Goal: Task Accomplishment & Management: Use online tool/utility

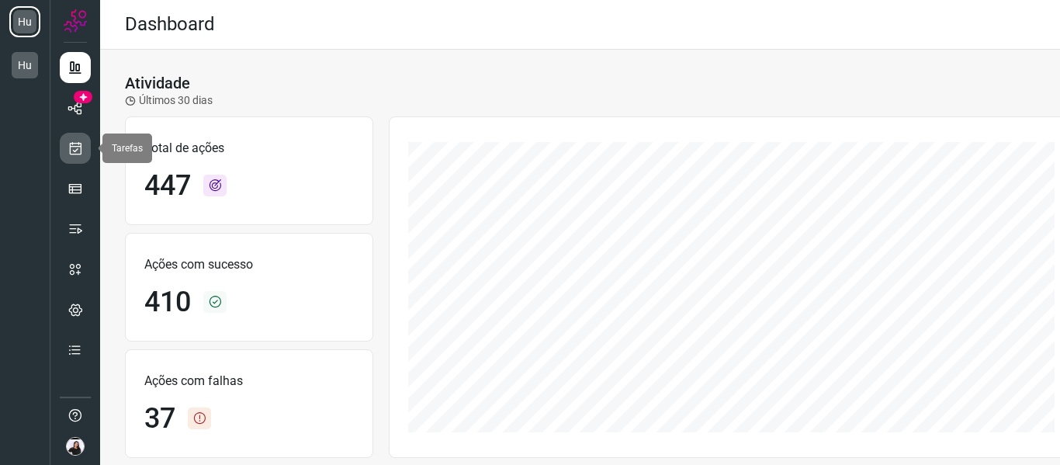
click at [81, 163] on link at bounding box center [75, 148] width 31 height 31
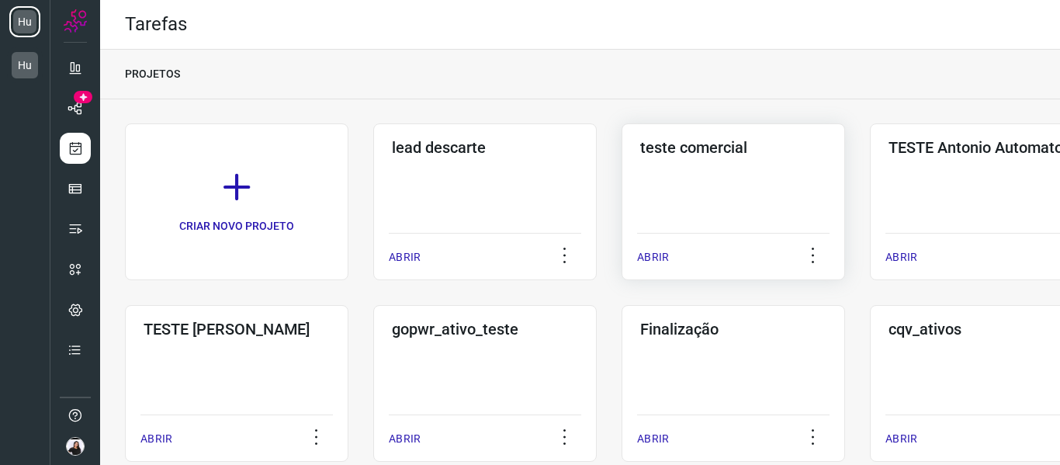
click at [870, 182] on div "teste comercial ABRIR" at bounding box center [982, 201] width 224 height 157
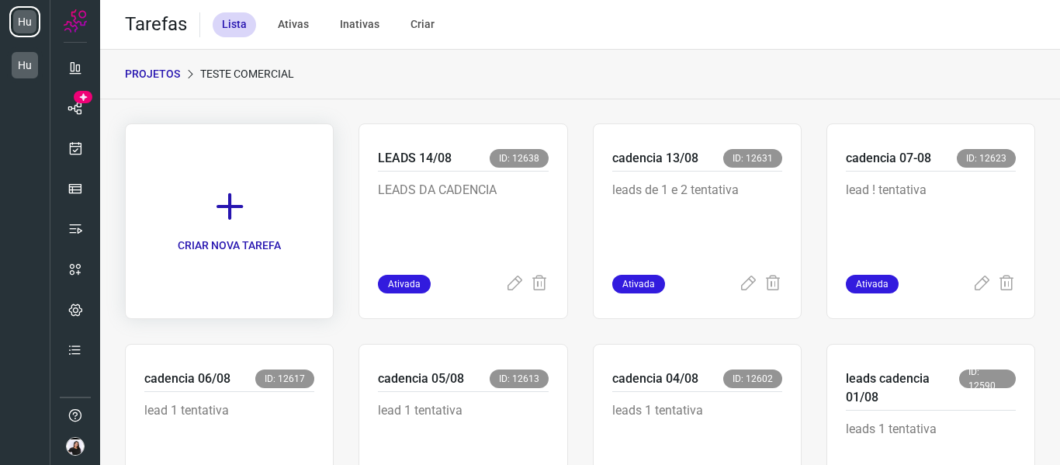
click at [179, 230] on link "CRIAR NOVA TAREFA" at bounding box center [229, 221] width 209 height 196
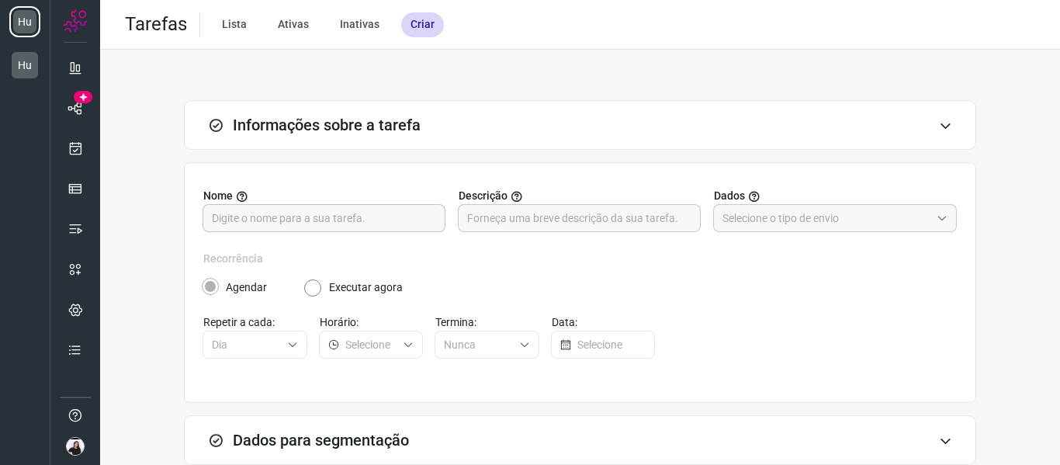
click at [335, 224] on input "text" at bounding box center [324, 218] width 224 height 26
type input "lead 15/08"
click at [480, 220] on input "text" at bounding box center [579, 218] width 224 height 26
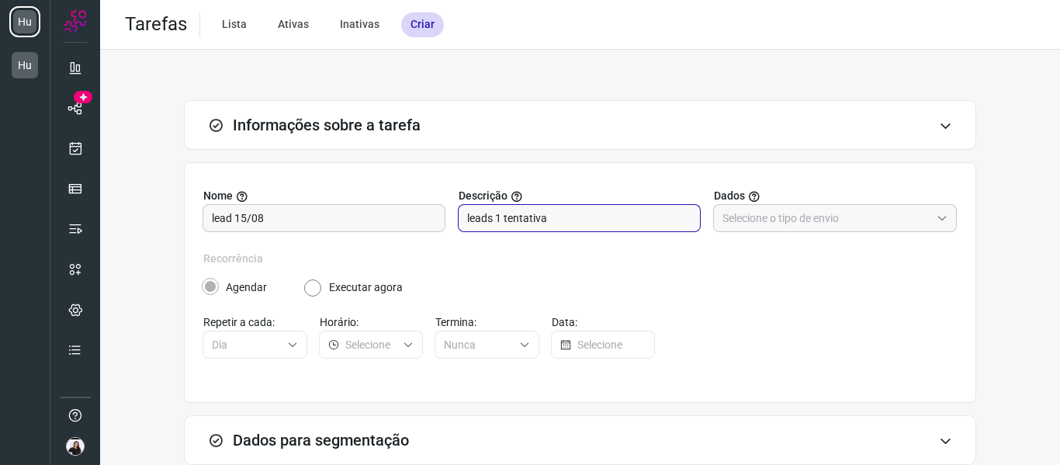
scroll to position [152, 0]
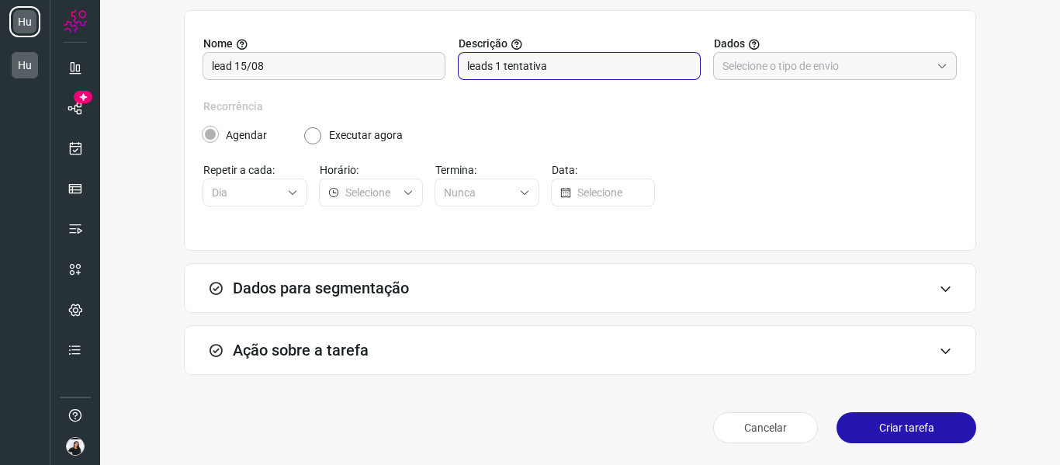
type input "leads 1 tentativa"
click at [842, 56] on input "text" at bounding box center [827, 66] width 208 height 26
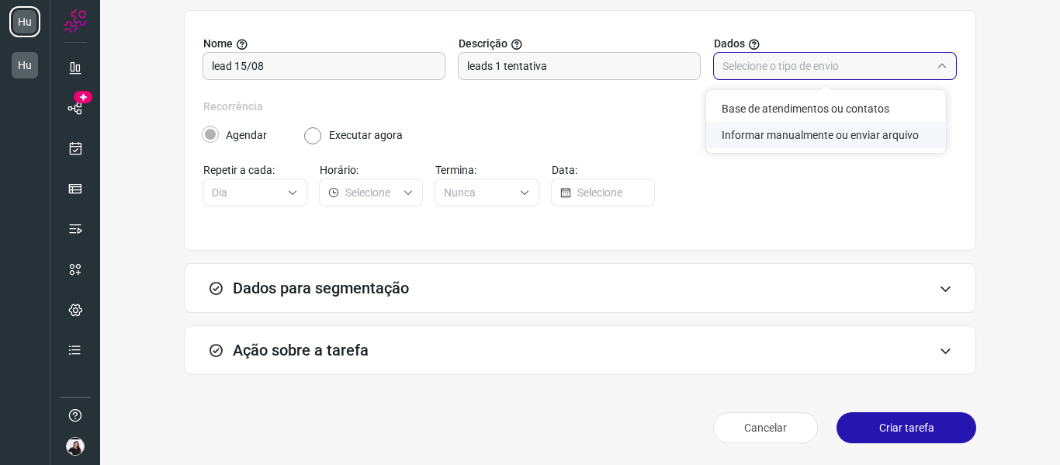
click at [793, 129] on li "Informar manualmente ou enviar arquivo" at bounding box center [826, 135] width 240 height 26
type input "Informar manualmente ou enviar arquivo"
radio input "false"
radio input "true"
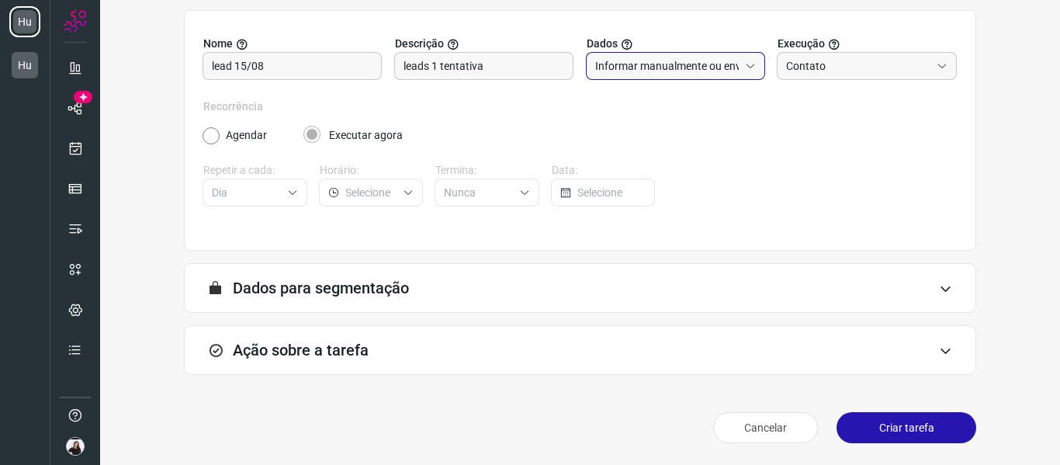
click at [364, 328] on div "Ação sobre a tarefa" at bounding box center [580, 350] width 792 height 50
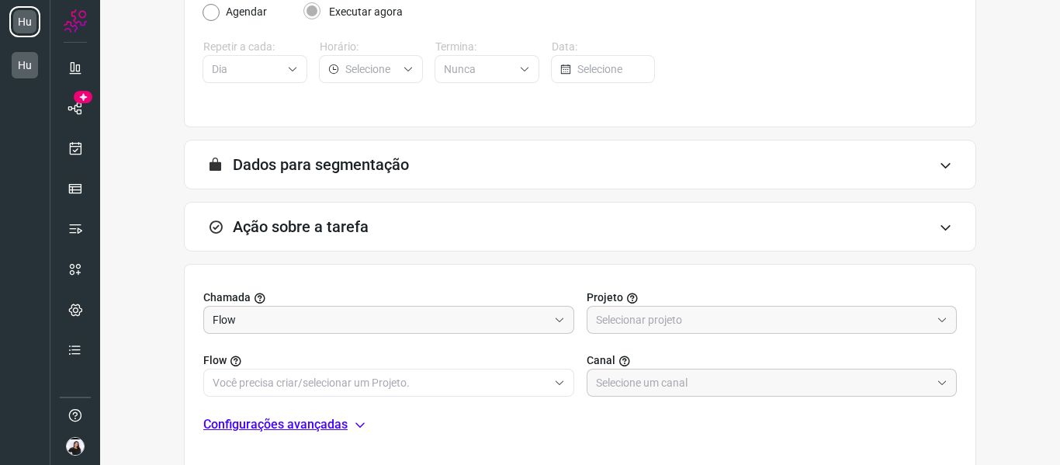
scroll to position [385, 0]
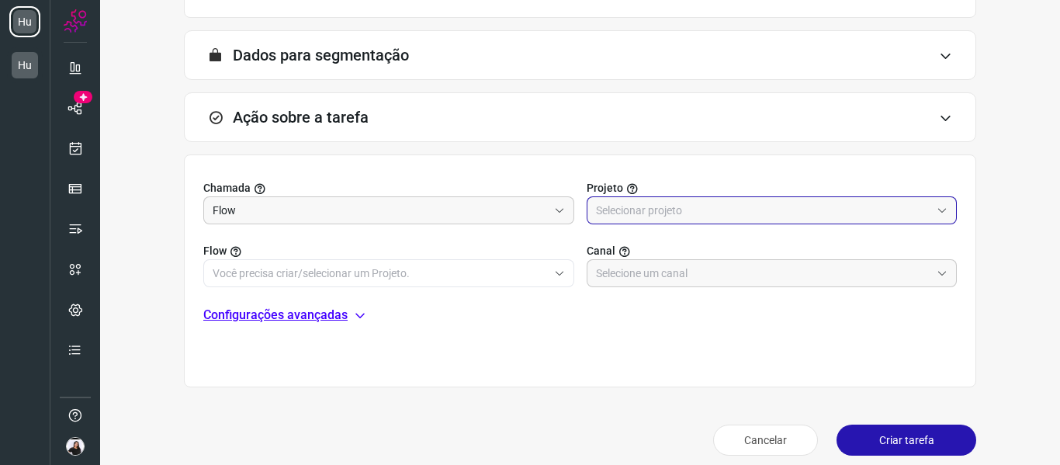
click at [719, 203] on input "text" at bounding box center [763, 210] width 335 height 26
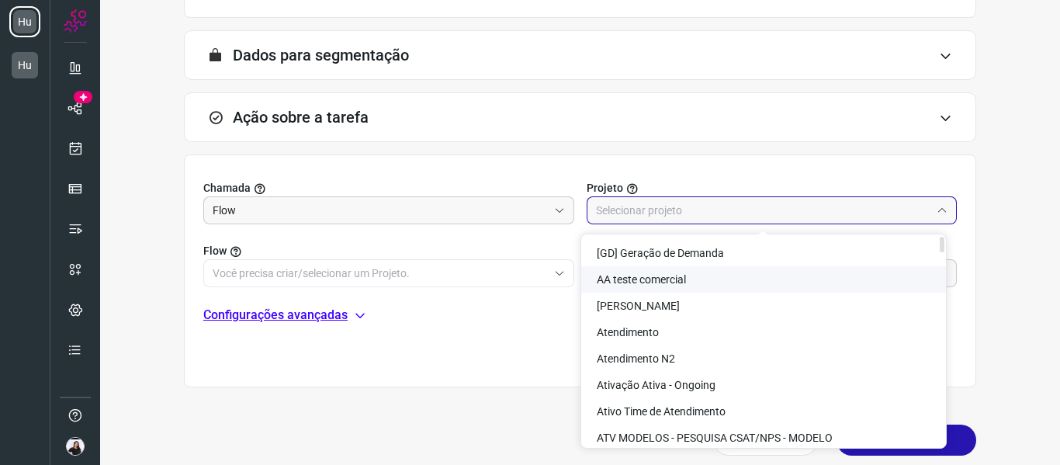
click at [693, 275] on li "AA teste comercial" at bounding box center [763, 279] width 365 height 26
type input "AA teste comercial"
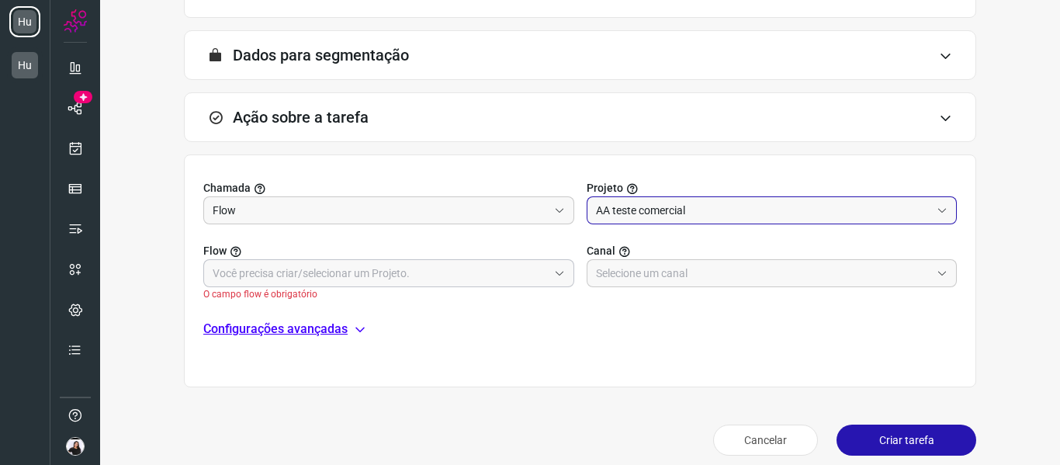
click at [455, 274] on input "text" at bounding box center [380, 273] width 335 height 26
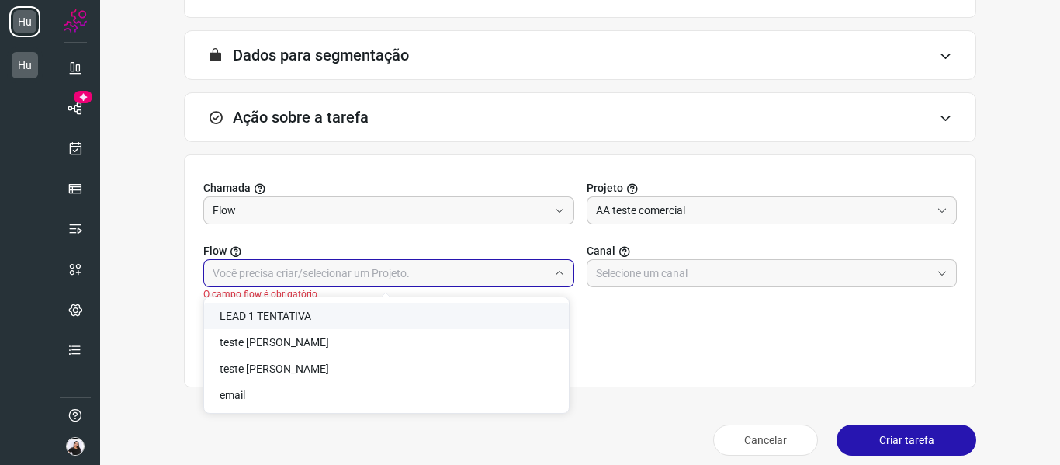
click at [275, 307] on li "LEAD 1 TENTATIVA" at bounding box center [386, 316] width 365 height 26
type input "LEAD 1 TENTATIVA"
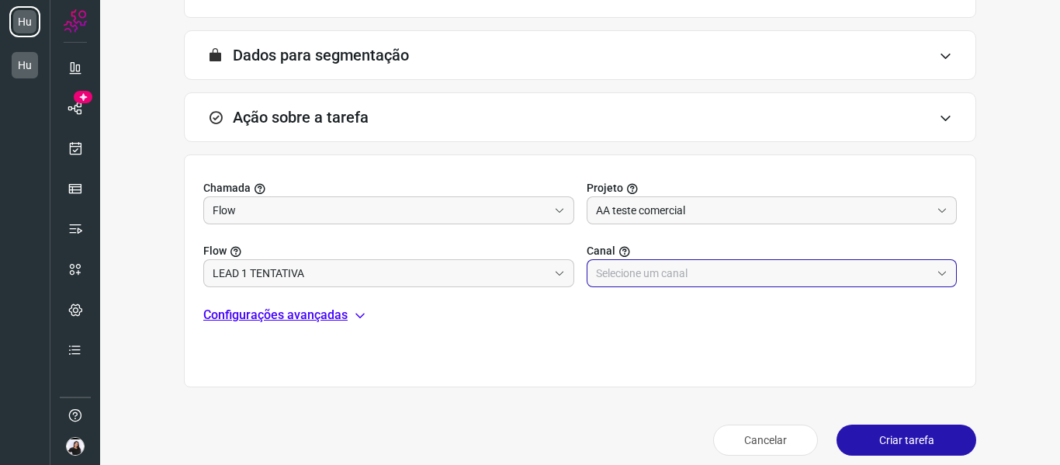
click at [672, 278] on input "text" at bounding box center [763, 273] width 335 height 26
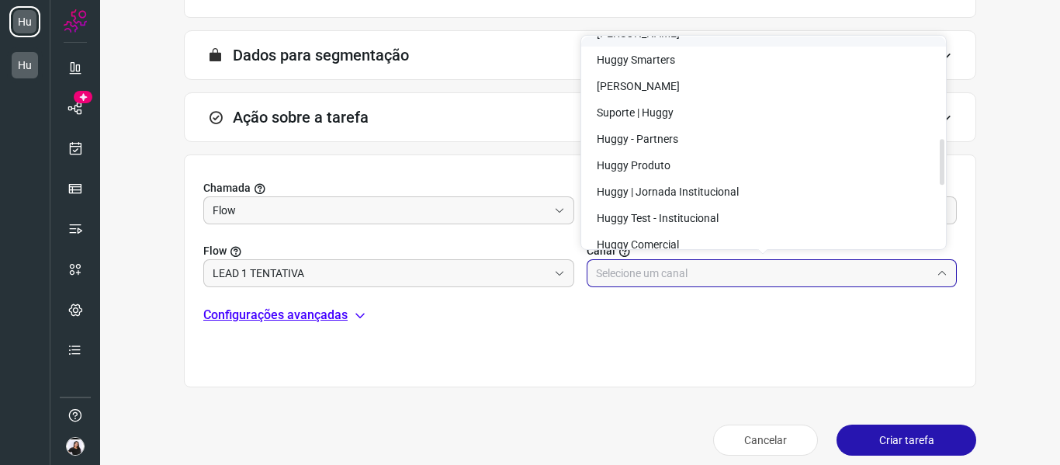
scroll to position [466, 0]
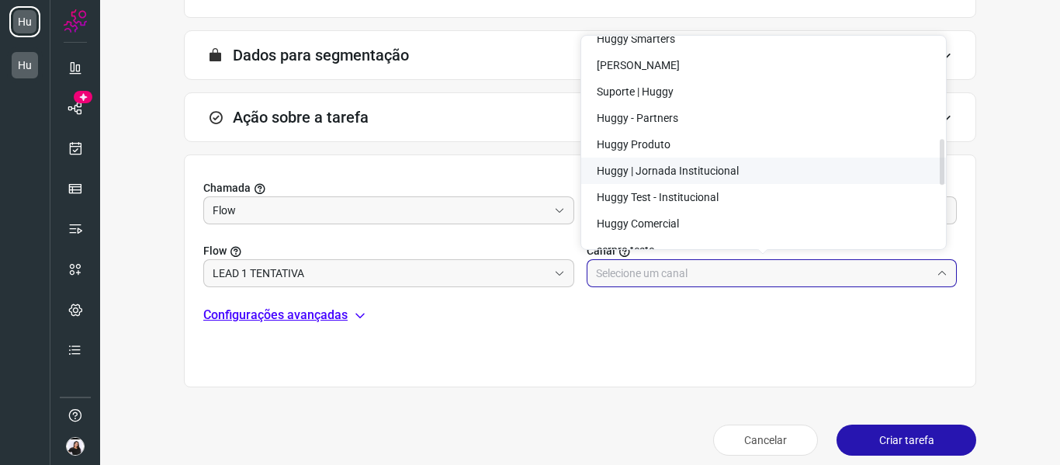
click at [714, 174] on span "Huggy | Jornada Institucional" at bounding box center [668, 171] width 142 height 12
type input "Huggy | Jornada Institucional"
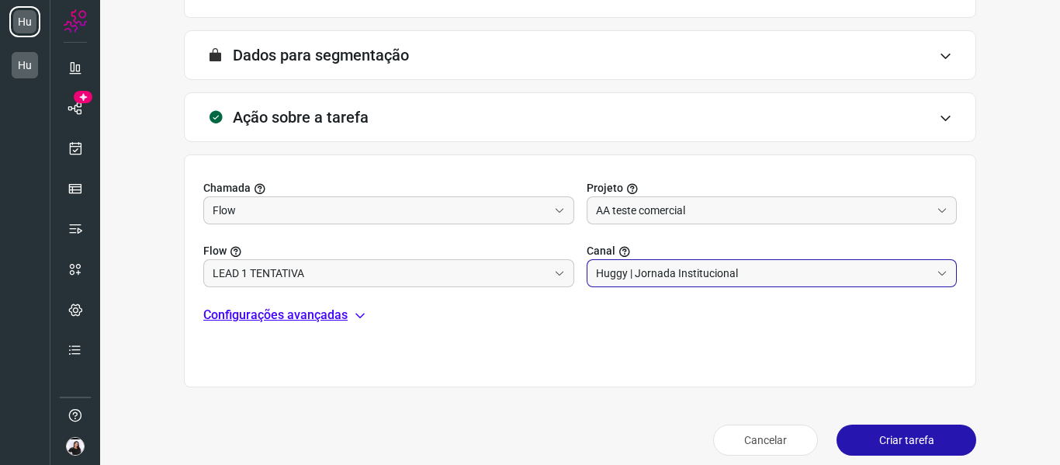
click at [905, 442] on button "Criar tarefa" at bounding box center [907, 440] width 140 height 31
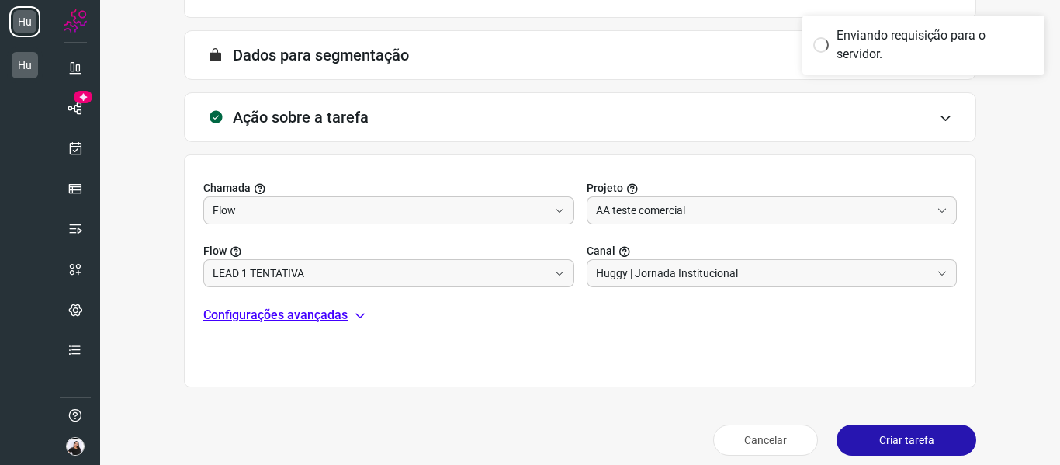
scroll to position [337, 0]
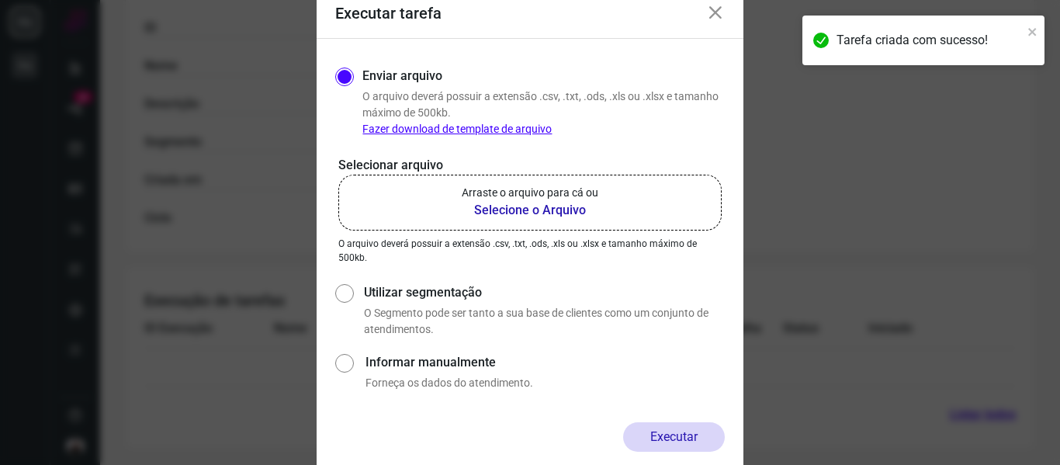
click at [512, 208] on b "Selecione o Arquivo" at bounding box center [530, 210] width 137 height 19
click at [0, 0] on input "Arraste o arquivo para cá ou Selecione o Arquivo" at bounding box center [0, 0] width 0 height 0
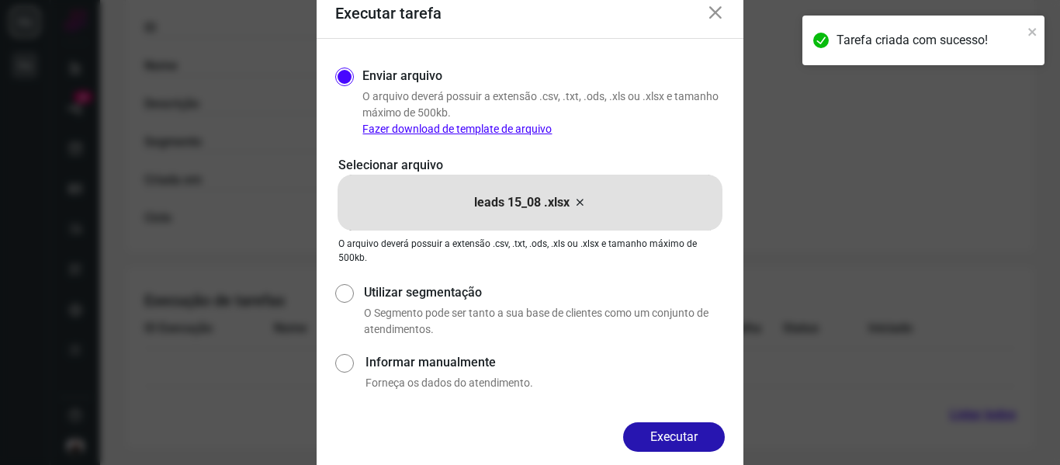
click at [688, 421] on div "Enviar arquivo O arquivo [PERSON_NAME] possuir a extensão .csv, .txt, .ods, .xl…" at bounding box center [530, 230] width 427 height 383
click at [690, 425] on button "Executar" at bounding box center [674, 436] width 102 height 29
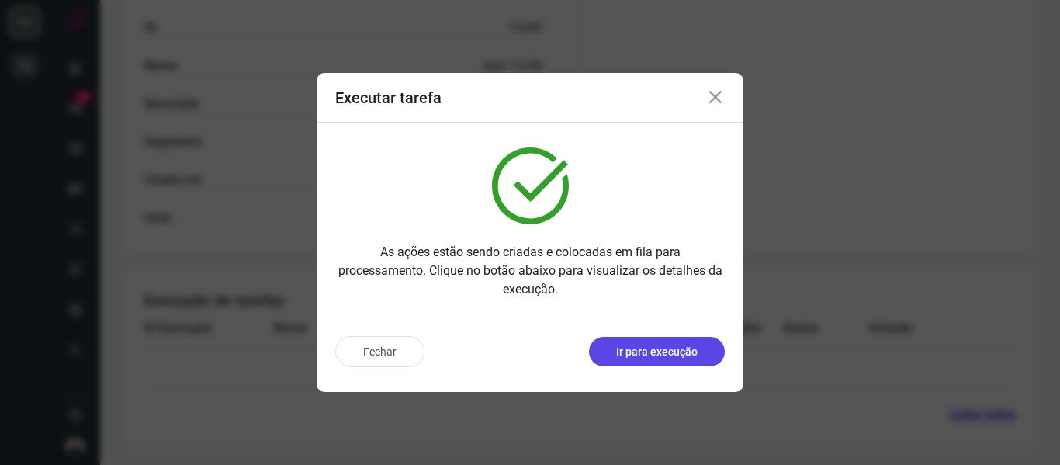
click at [671, 351] on p "Ir para execução" at bounding box center [656, 352] width 81 height 16
